Goal: Task Accomplishment & Management: Use online tool/utility

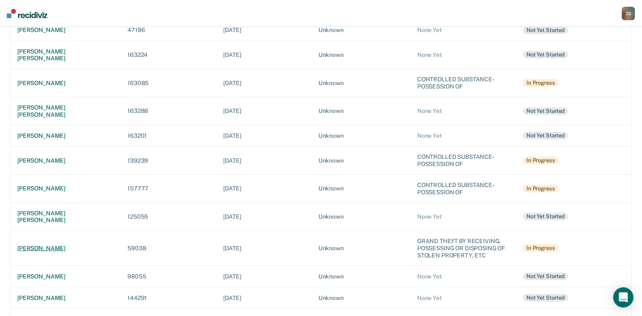
scroll to position [290, 0]
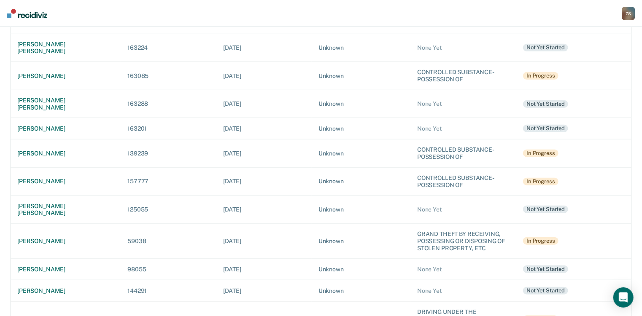
click at [42, 302] on td "[PERSON_NAME]" at bounding box center [66, 319] width 110 height 35
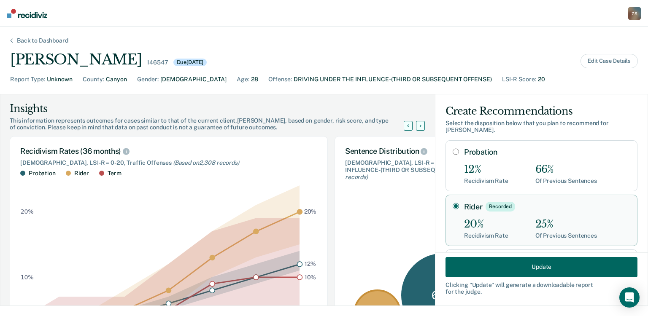
click at [547, 267] on button "Update" at bounding box center [541, 267] width 192 height 20
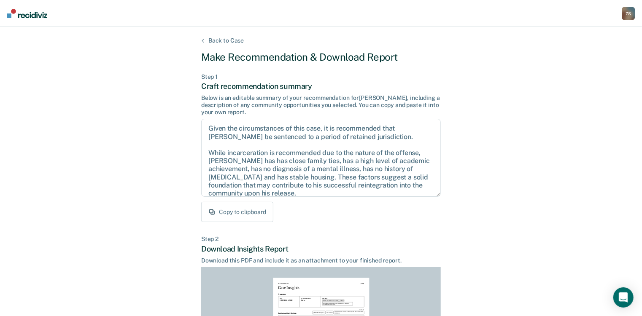
scroll to position [164, 0]
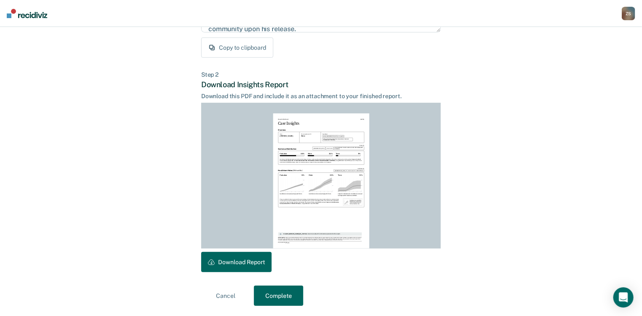
click at [277, 293] on button "Complete" at bounding box center [278, 296] width 49 height 20
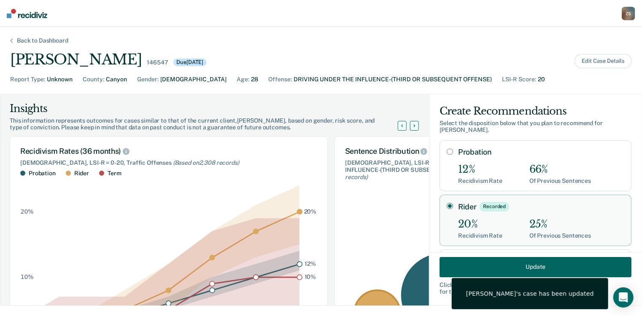
scroll to position [0, 0]
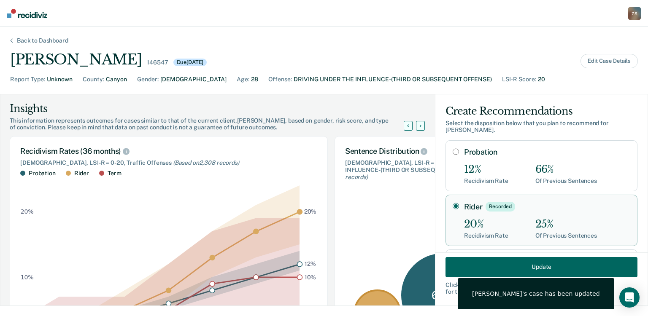
click at [634, 13] on div "Z S" at bounding box center [633, 13] width 13 height 13
click at [587, 42] on link "Go to PSI Case Dashboard" at bounding box center [599, 44] width 70 height 7
